Goal: Information Seeking & Learning: Learn about a topic

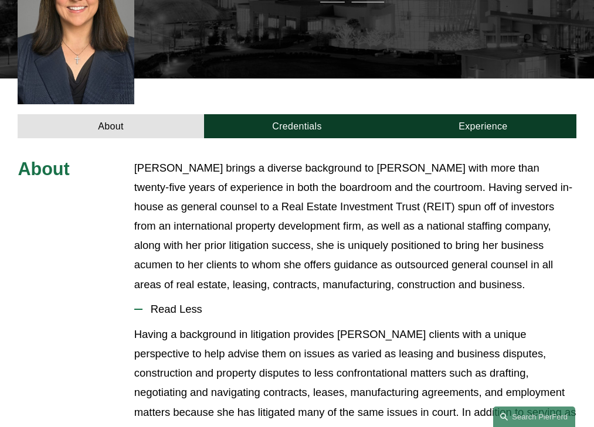
scroll to position [411, 0]
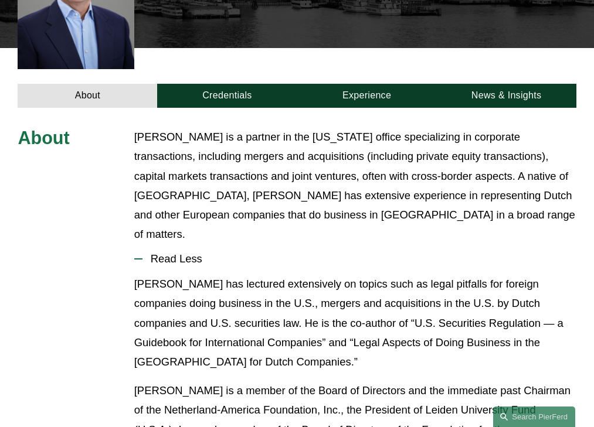
scroll to position [357, 0]
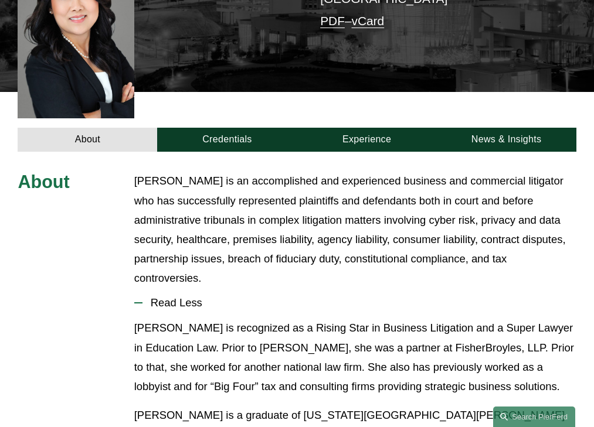
scroll to position [357, 0]
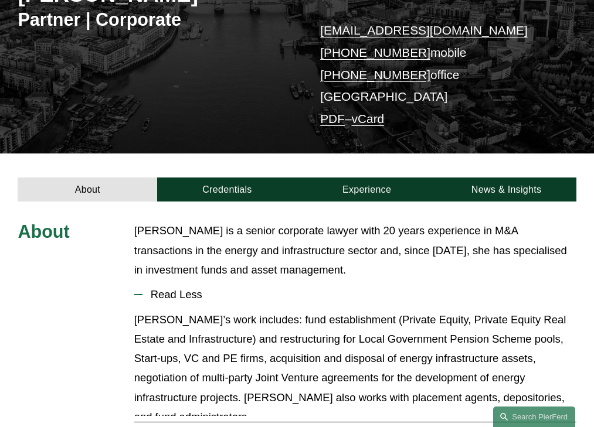
scroll to position [270, 0]
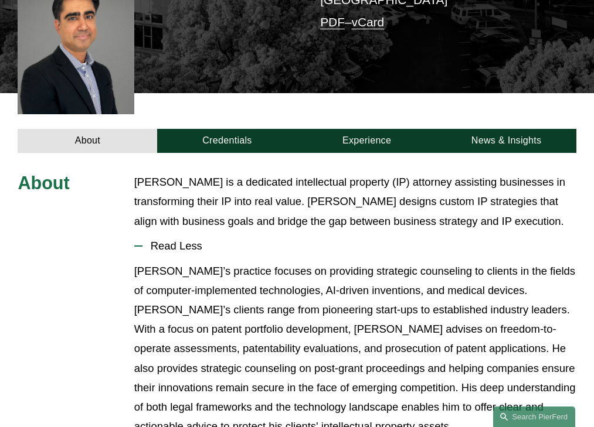
scroll to position [318, 0]
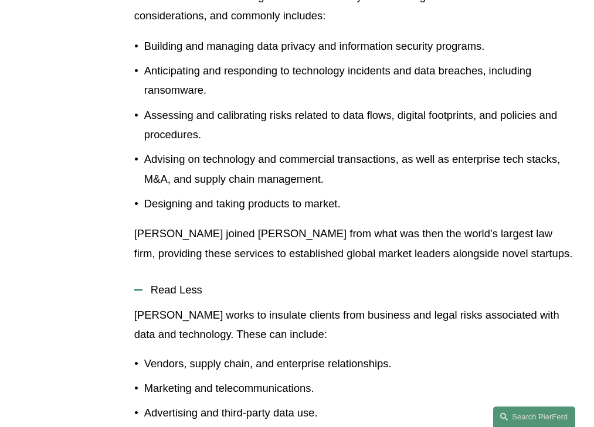
scroll to position [578, 0]
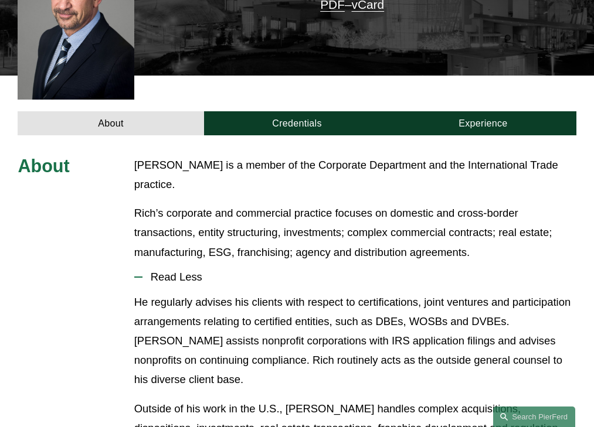
scroll to position [347, 0]
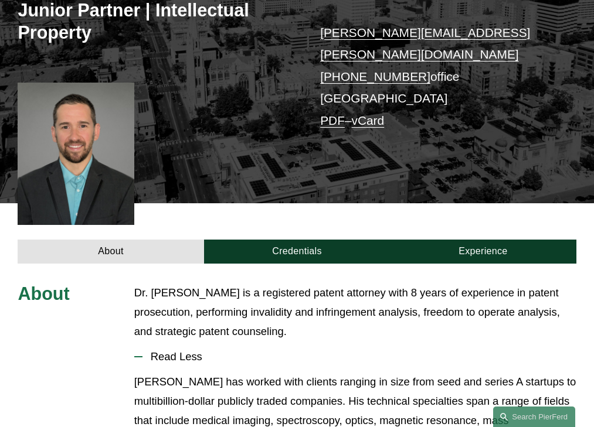
scroll to position [318, 0]
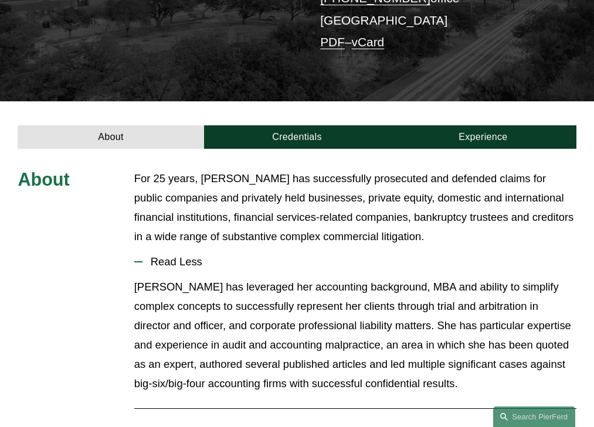
scroll to position [291, 0]
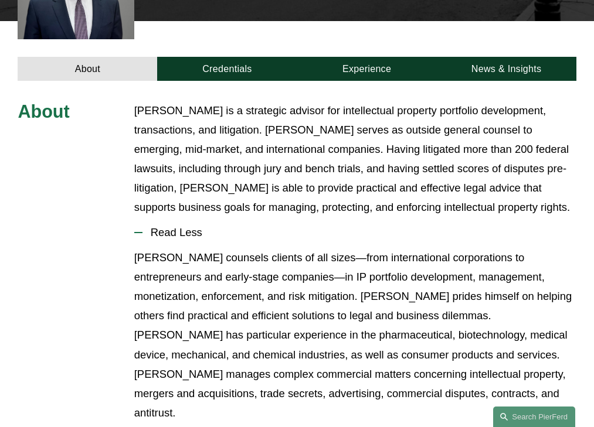
scroll to position [416, 0]
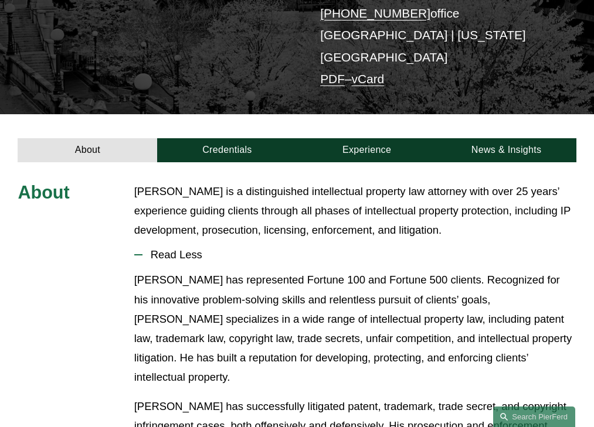
scroll to position [247, 0]
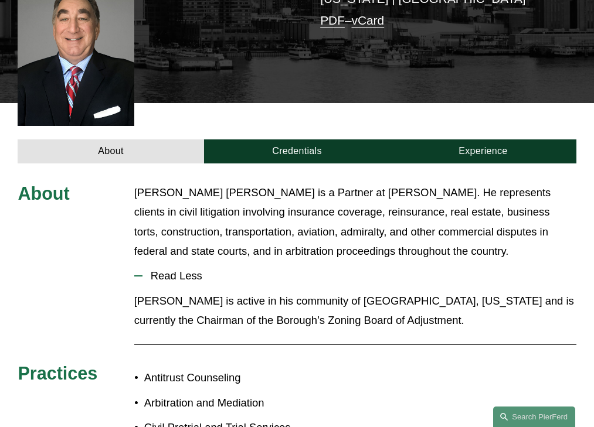
scroll to position [328, 0]
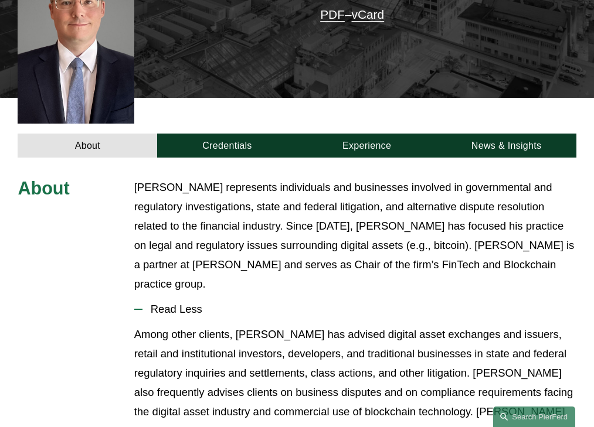
scroll to position [372, 0]
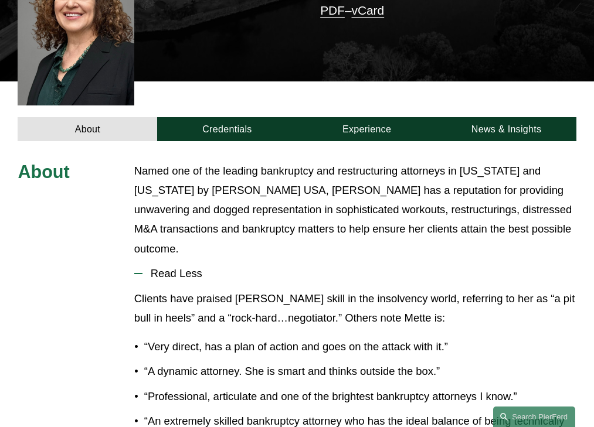
scroll to position [338, 0]
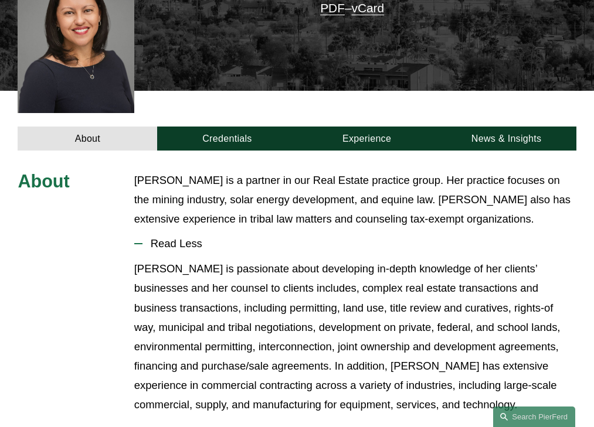
scroll to position [308, 0]
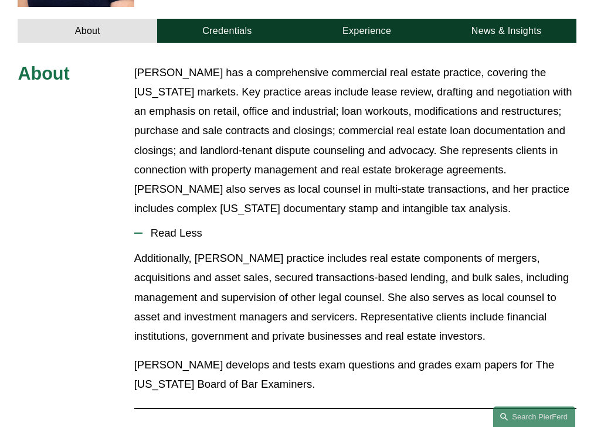
scroll to position [416, 0]
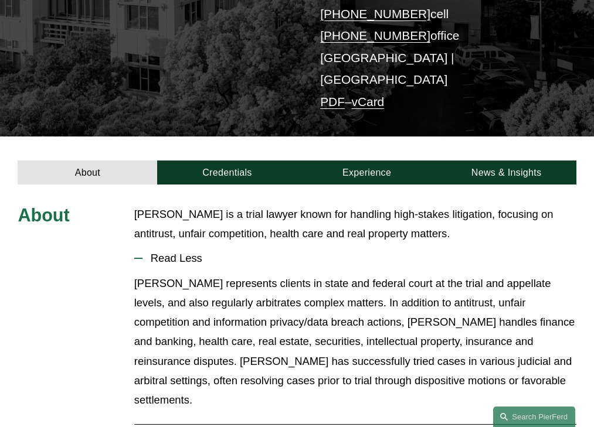
scroll to position [250, 0]
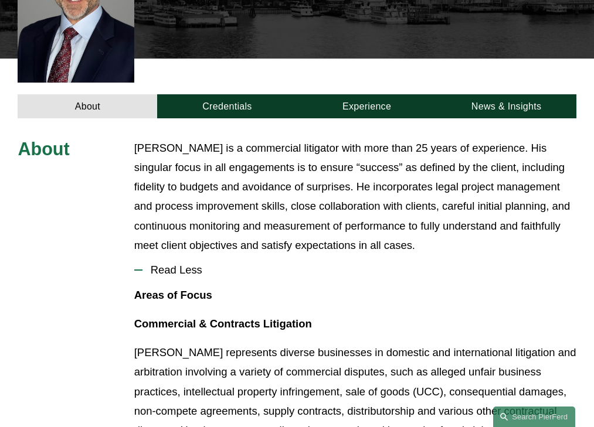
scroll to position [377, 0]
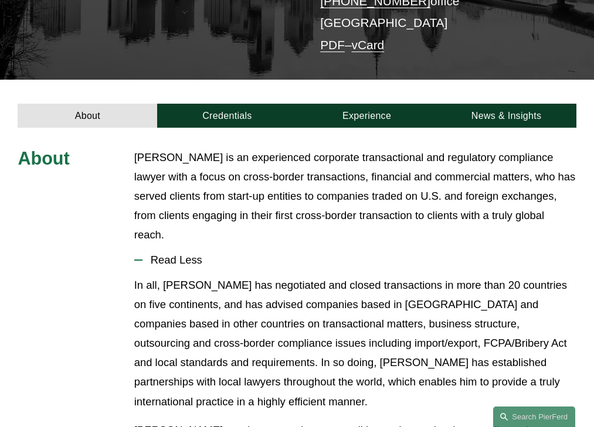
scroll to position [292, 0]
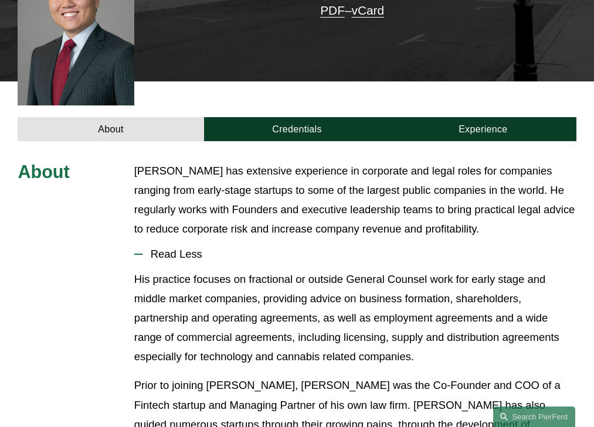
scroll to position [338, 0]
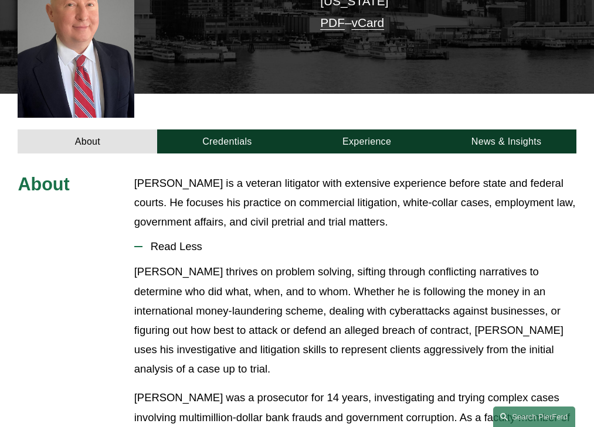
scroll to position [318, 0]
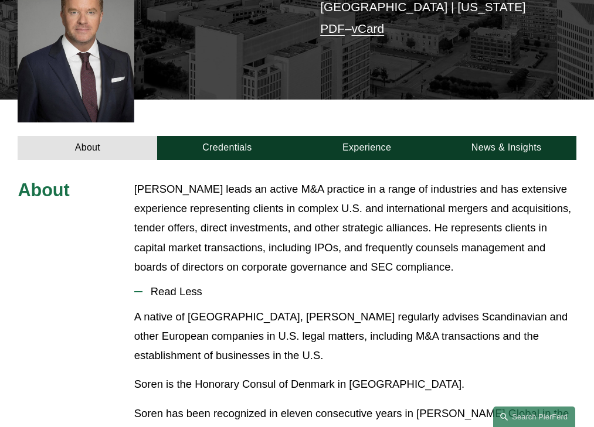
scroll to position [390, 0]
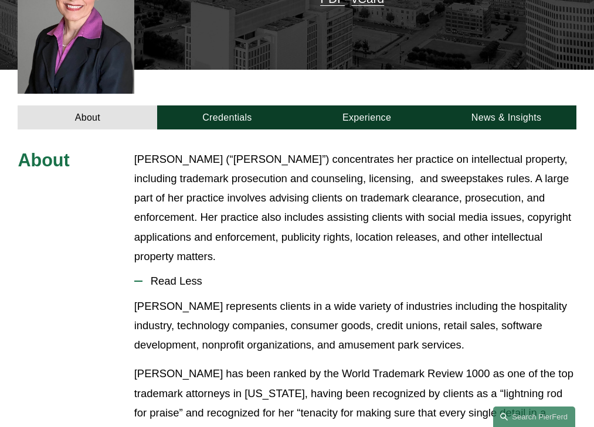
scroll to position [357, 0]
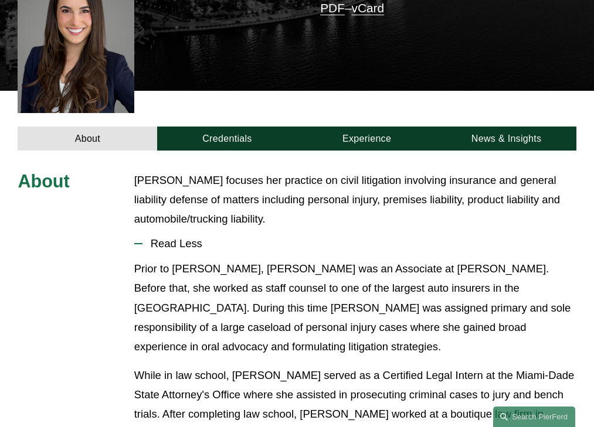
scroll to position [308, 0]
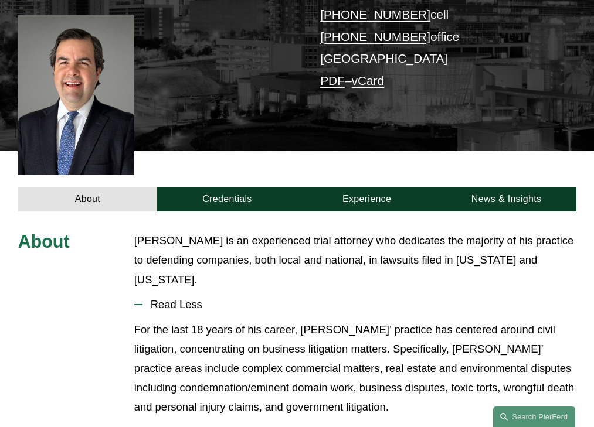
scroll to position [299, 0]
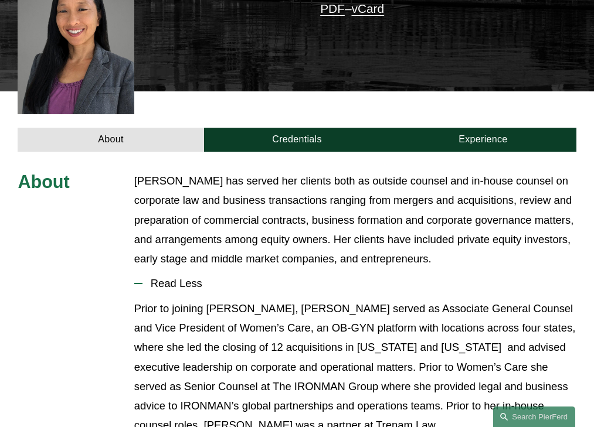
scroll to position [348, 0]
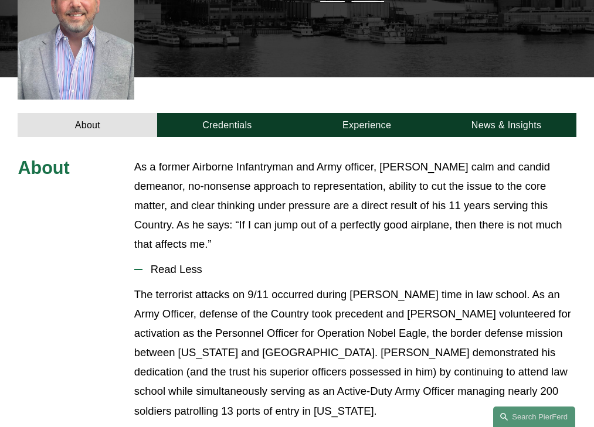
scroll to position [328, 0]
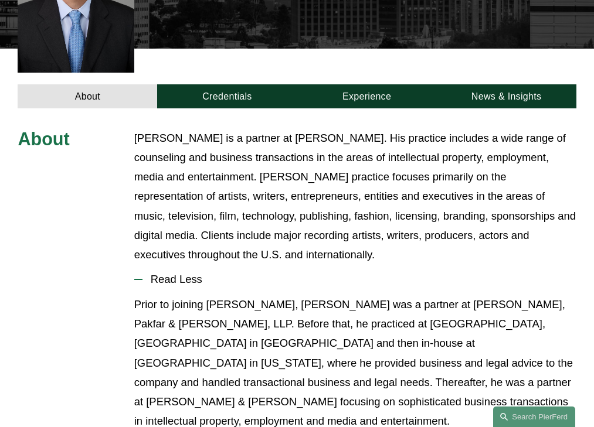
scroll to position [396, 0]
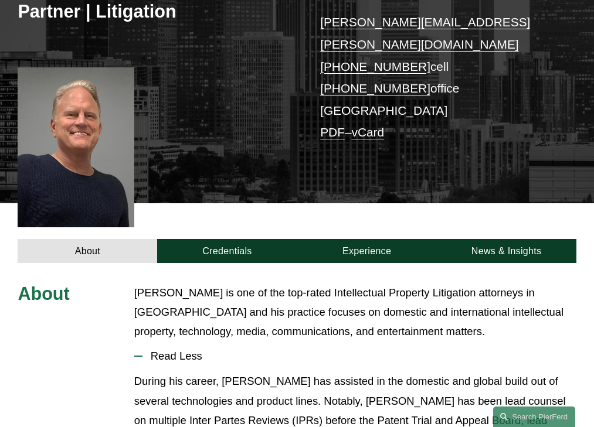
scroll to position [318, 0]
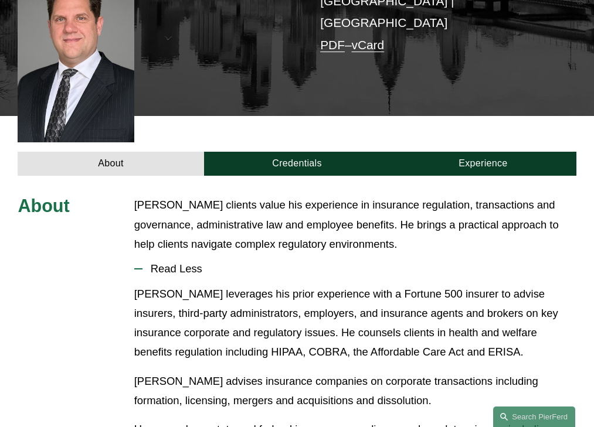
scroll to position [318, 0]
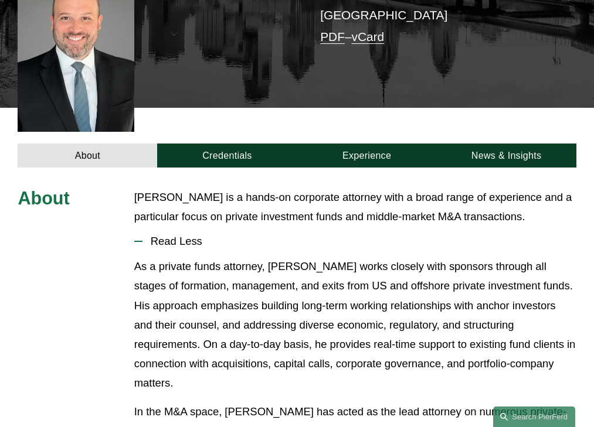
scroll to position [299, 0]
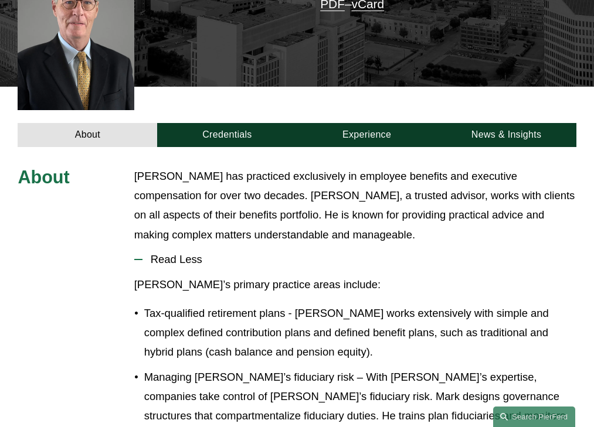
scroll to position [353, 0]
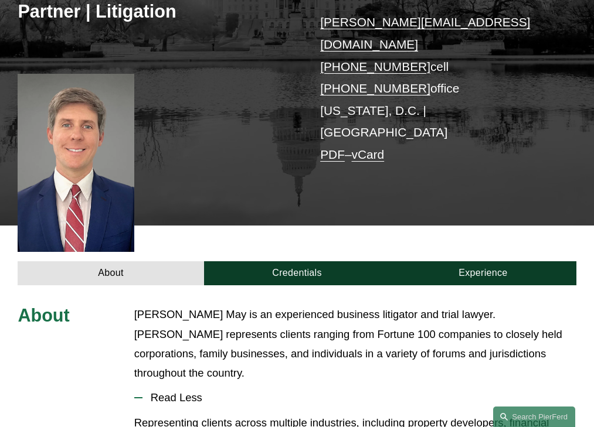
scroll to position [318, 0]
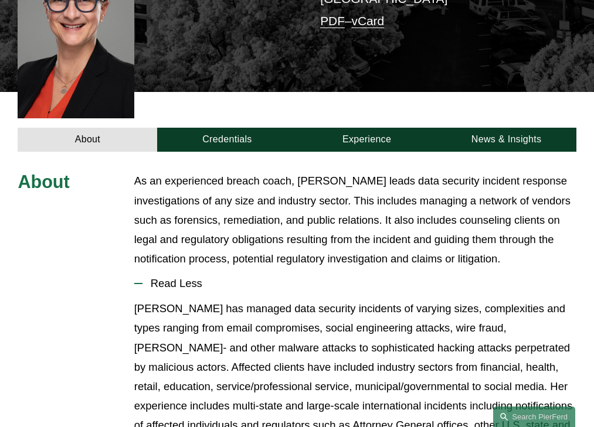
scroll to position [357, 0]
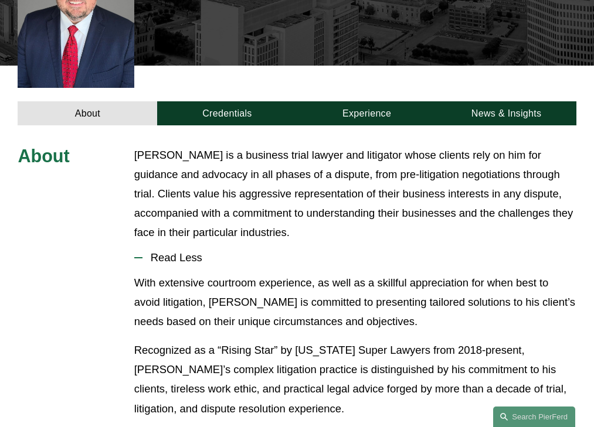
scroll to position [348, 0]
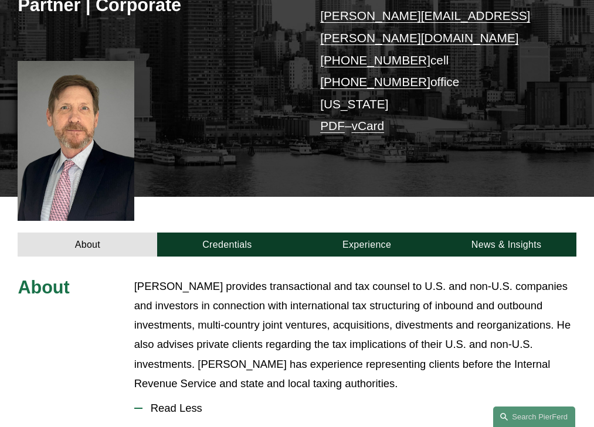
scroll to position [377, 0]
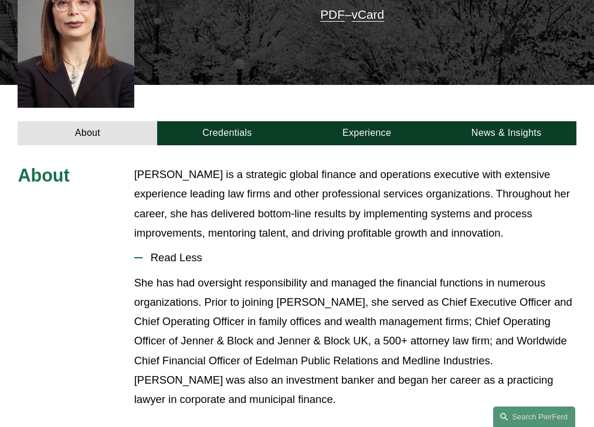
scroll to position [348, 0]
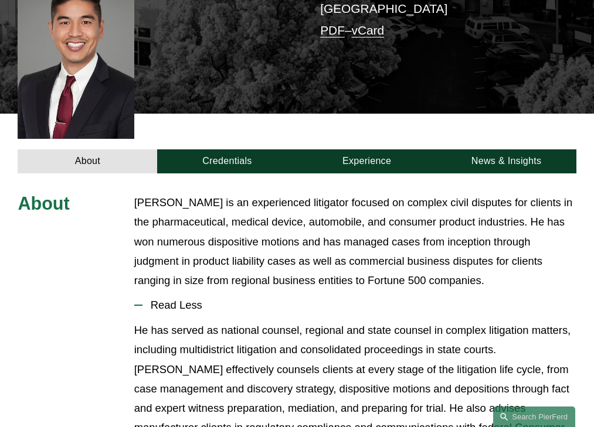
scroll to position [348, 0]
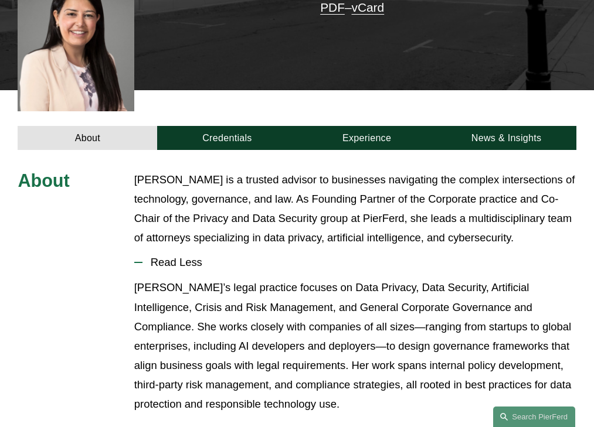
scroll to position [360, 0]
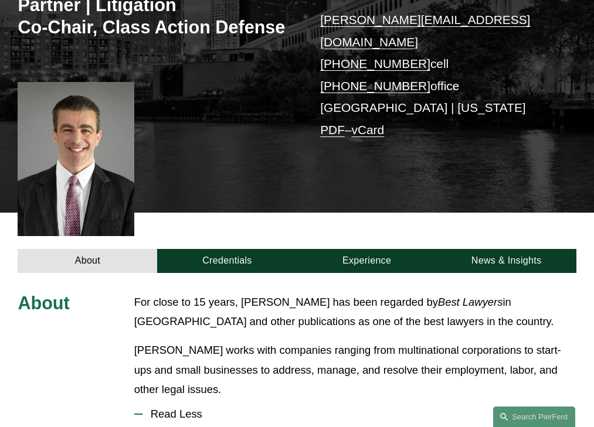
scroll to position [363, 0]
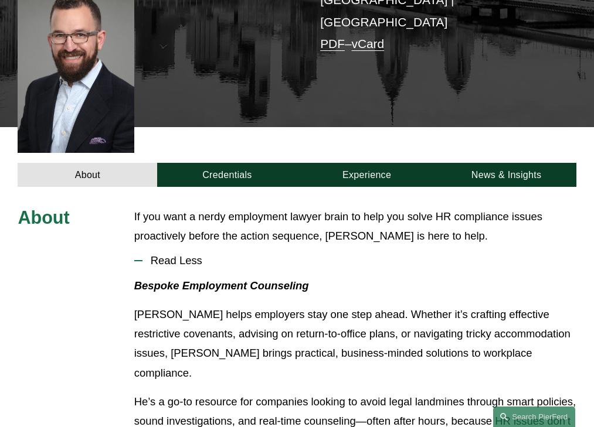
scroll to position [314, 0]
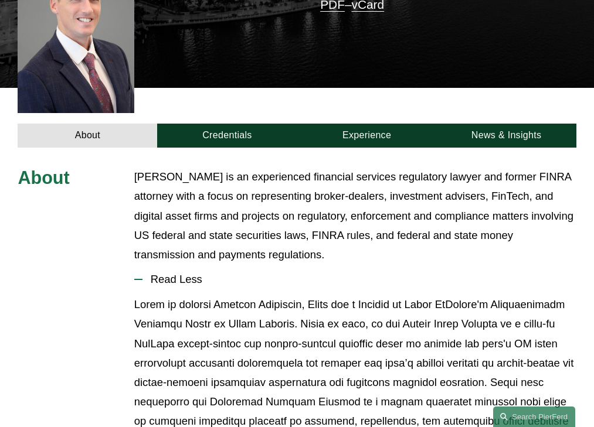
scroll to position [348, 0]
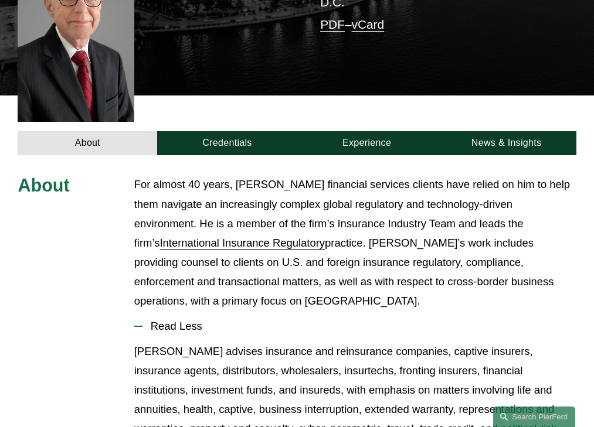
scroll to position [377, 0]
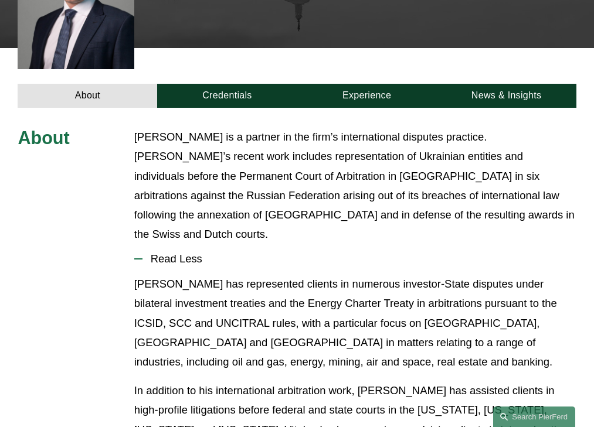
scroll to position [357, 0]
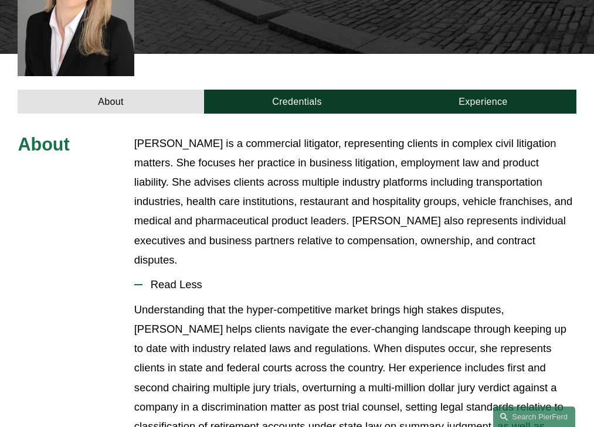
scroll to position [367, 0]
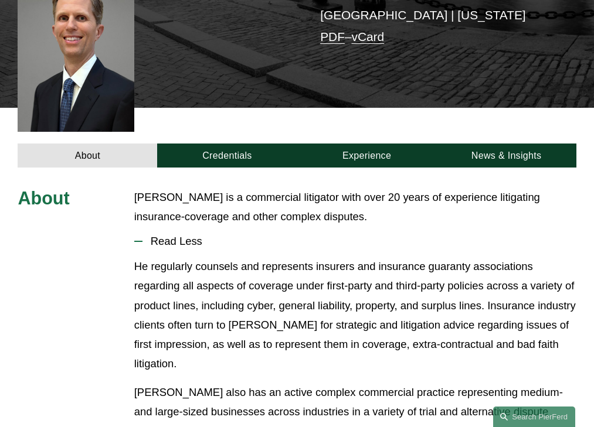
scroll to position [299, 0]
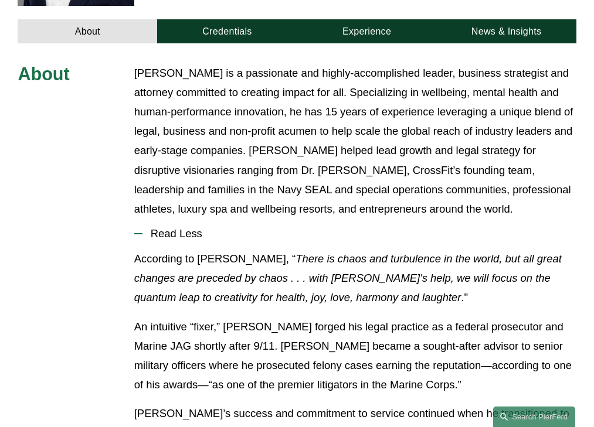
scroll to position [423, 0]
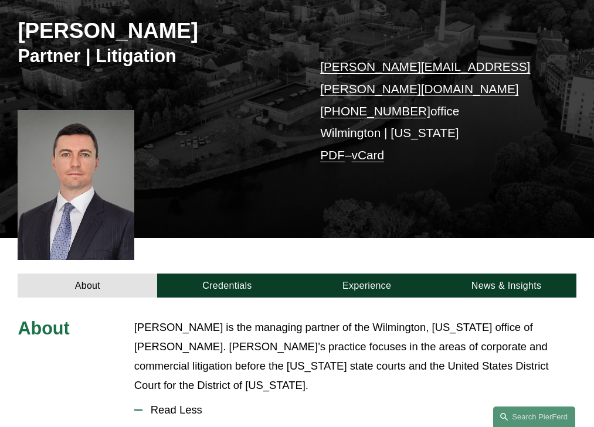
scroll to position [308, 0]
